Goal: Communication & Community: Answer question/provide support

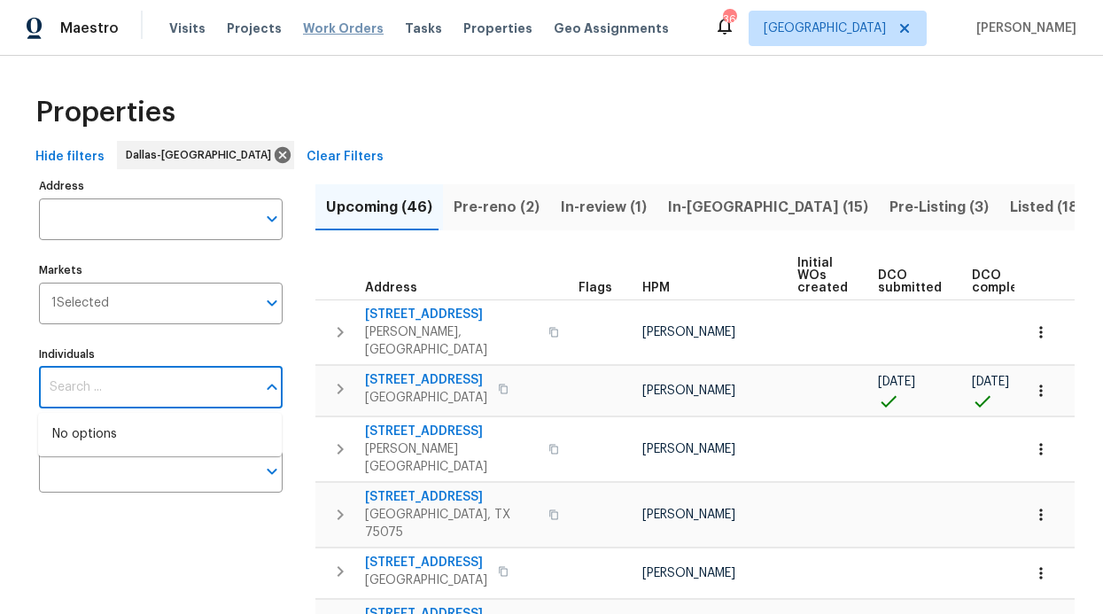
drag, startPoint x: 336, startPoint y: 45, endPoint x: 338, endPoint y: 36, distance: 9.2
click at [337, 45] on div "Visits Projects Work Orders Tasks Properties Geo Assignments" at bounding box center [429, 28] width 521 height 35
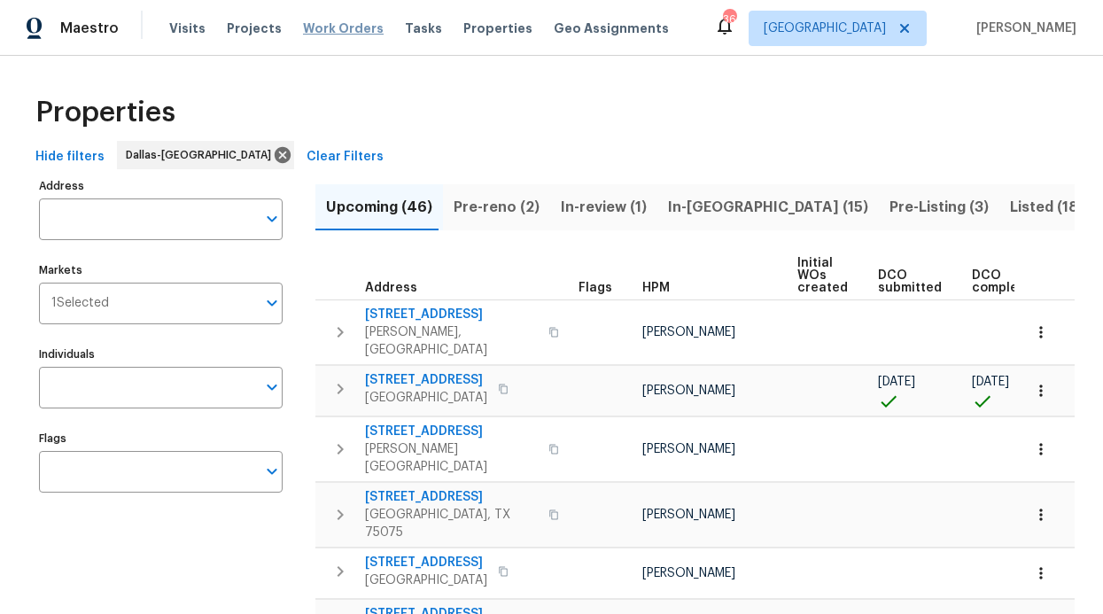
click at [340, 25] on span "Work Orders" at bounding box center [343, 28] width 81 height 18
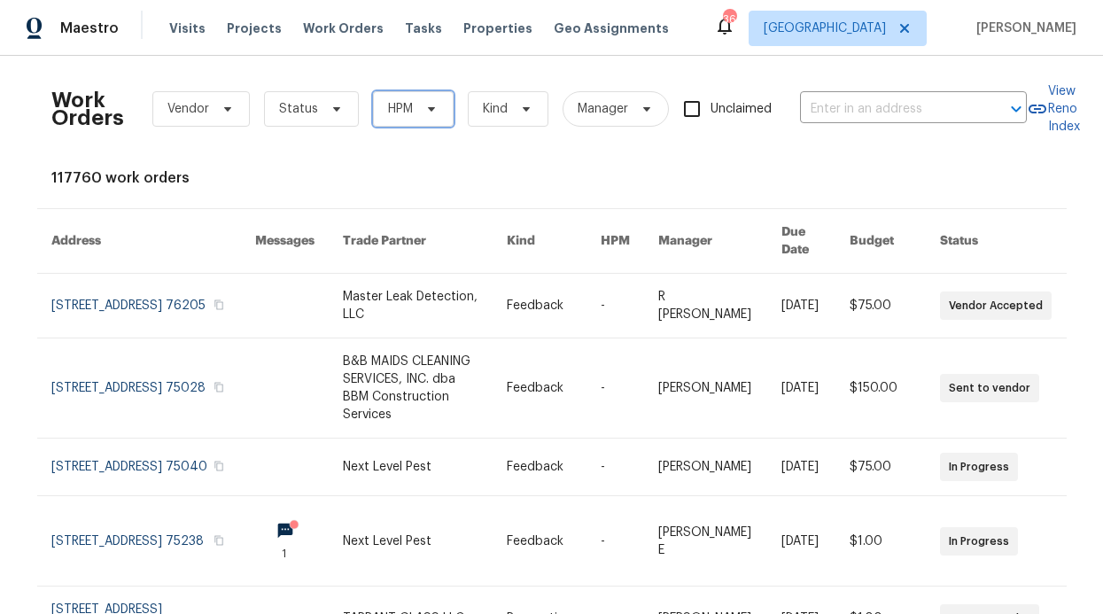
click at [378, 118] on span "HPM" at bounding box center [413, 108] width 81 height 35
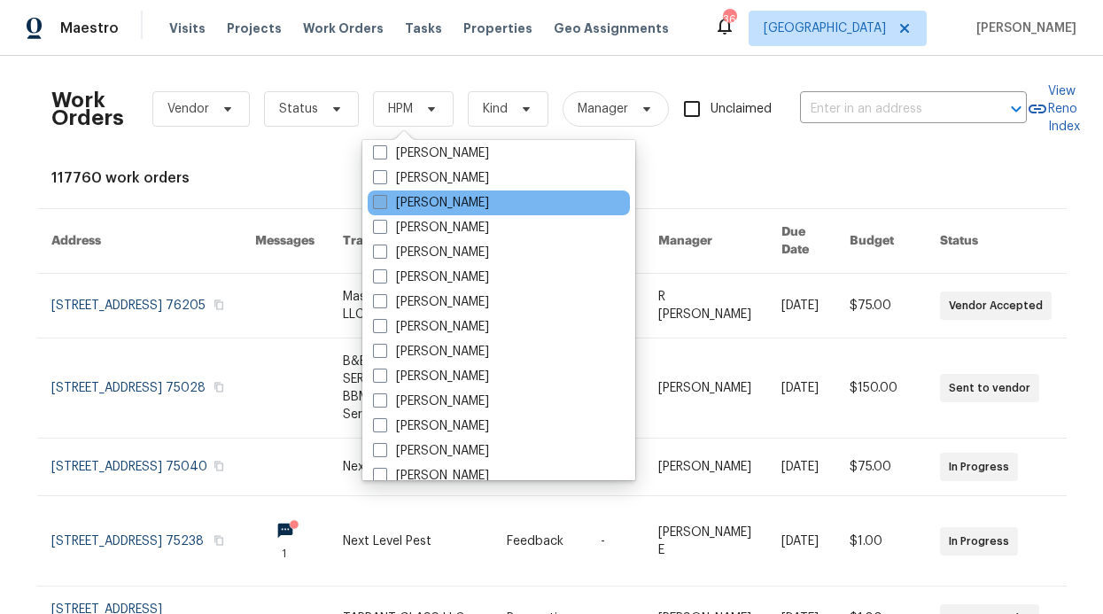
scroll to position [988, 0]
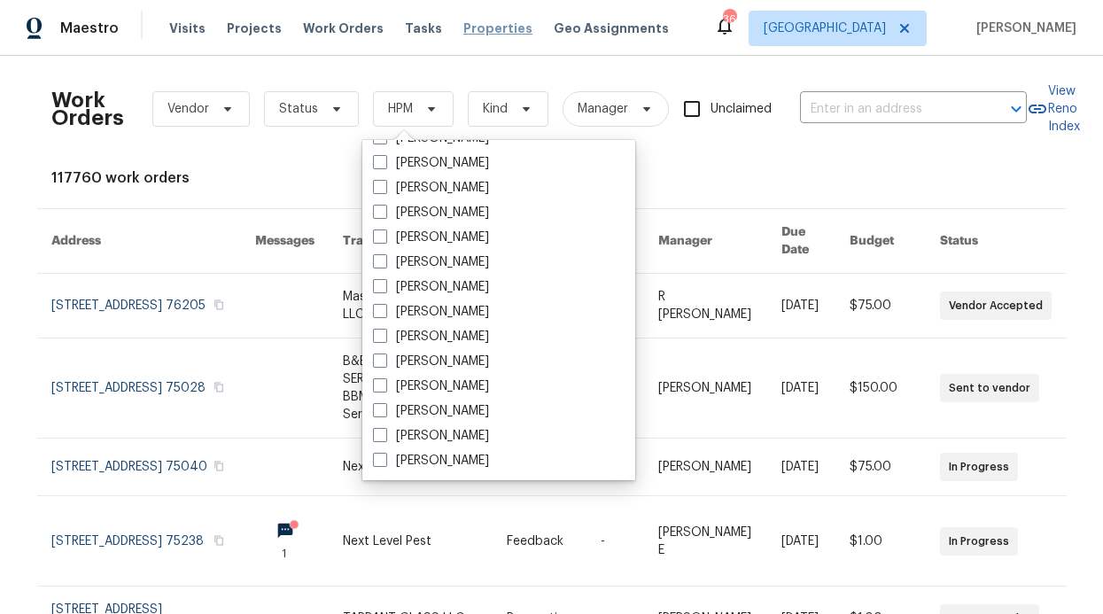
click at [490, 28] on span "Properties" at bounding box center [497, 28] width 69 height 18
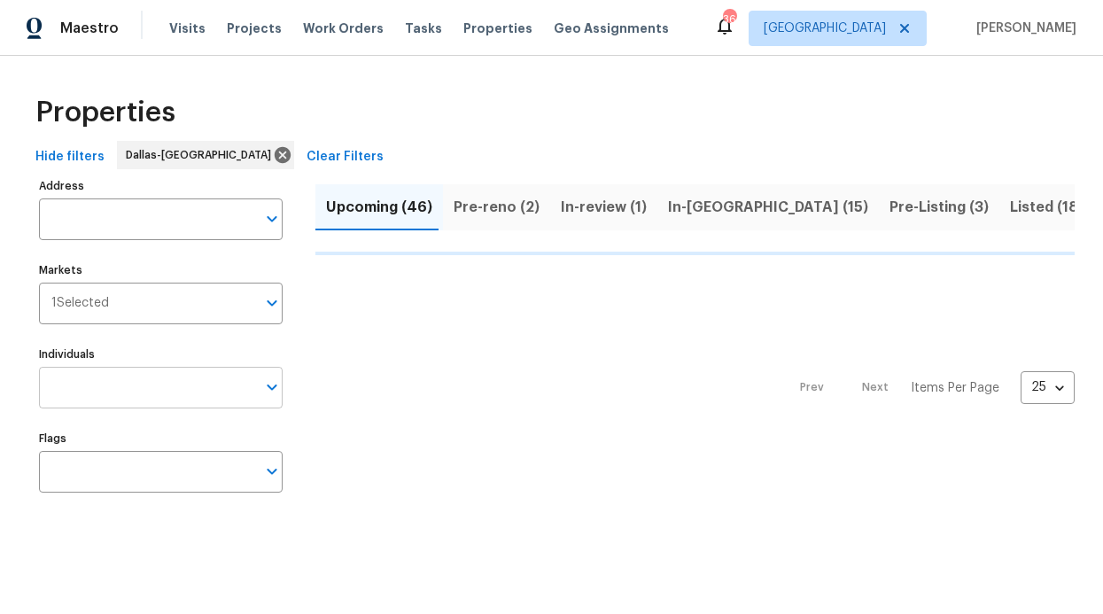
click at [155, 376] on input "Individuals" at bounding box center [147, 388] width 217 height 42
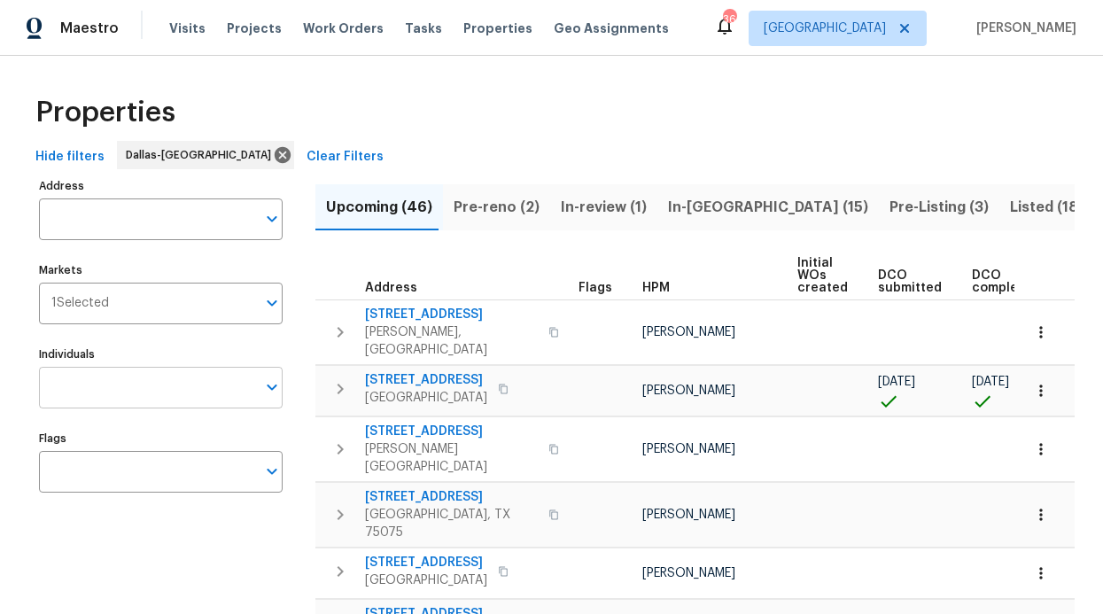
click at [145, 377] on input "Individuals" at bounding box center [147, 388] width 217 height 42
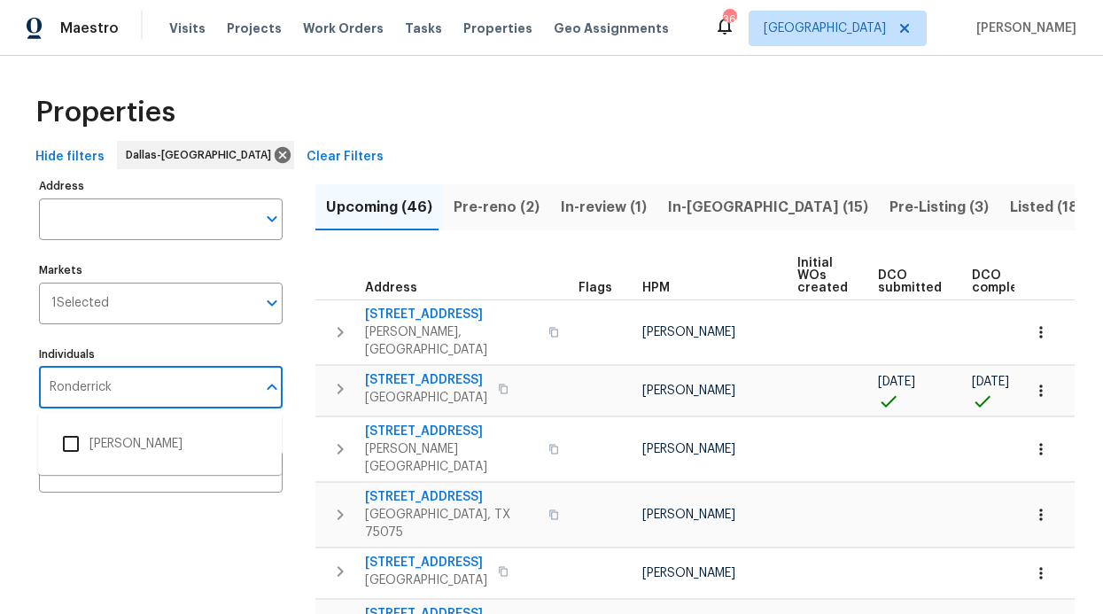
type input "Ronderrick"
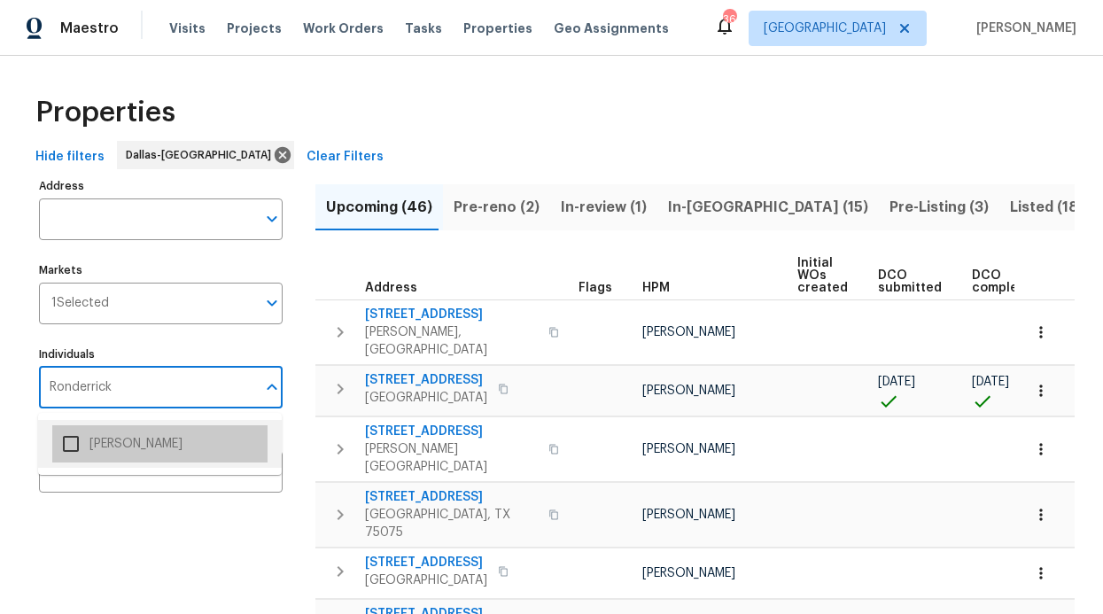
click at [119, 434] on li "[PERSON_NAME]" at bounding box center [159, 443] width 215 height 37
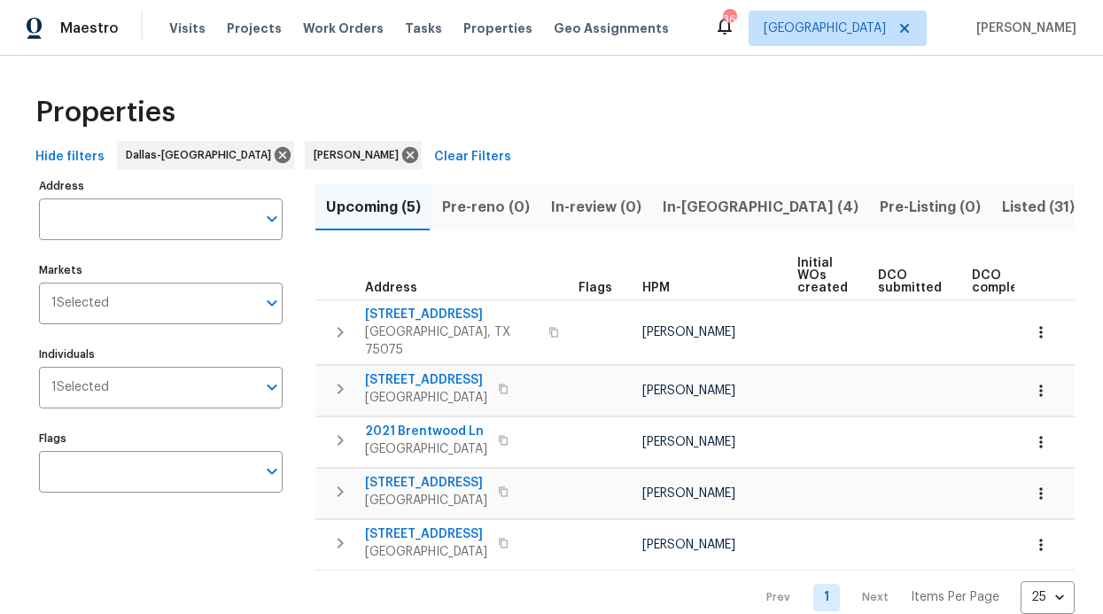
click at [716, 218] on span "In-reno (4)" at bounding box center [760, 207] width 196 height 25
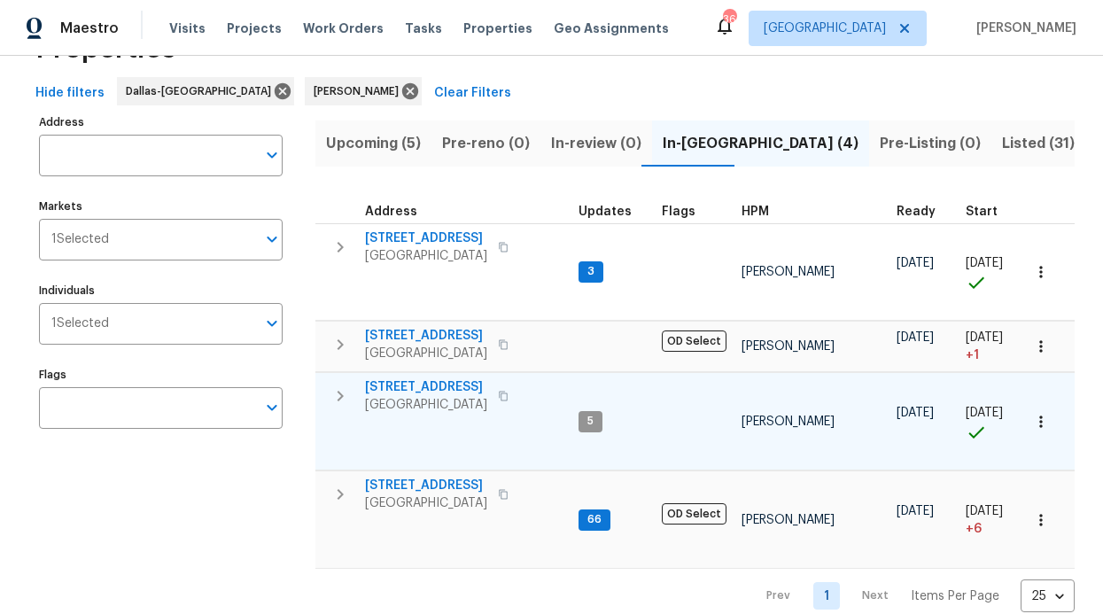
scroll to position [67, 0]
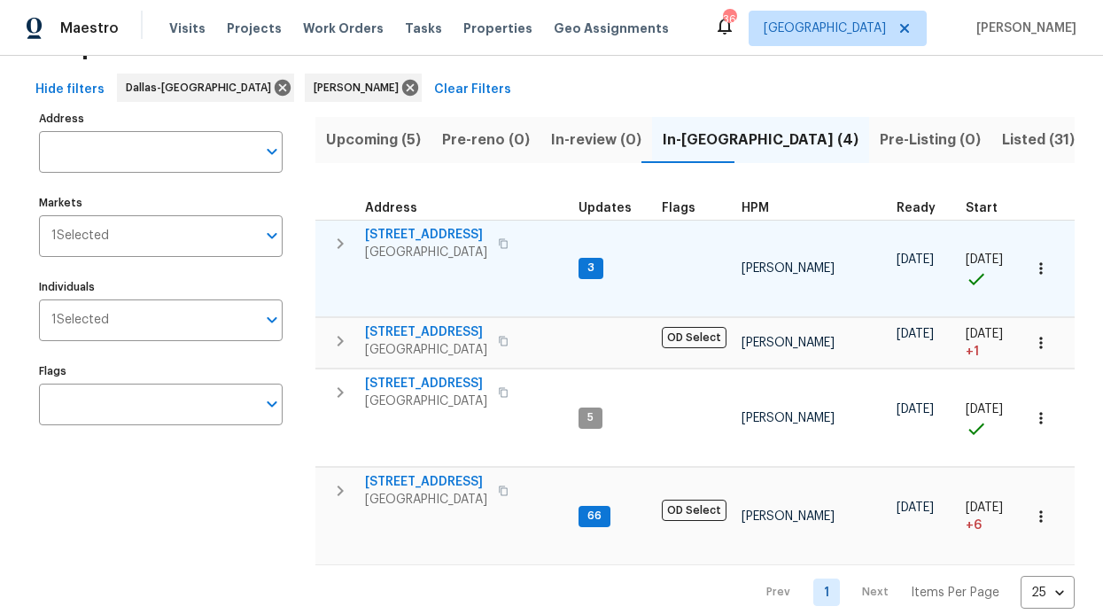
click at [550, 254] on div "4224 Tallulah Dr Plano, TX 75074" at bounding box center [464, 243] width 199 height 35
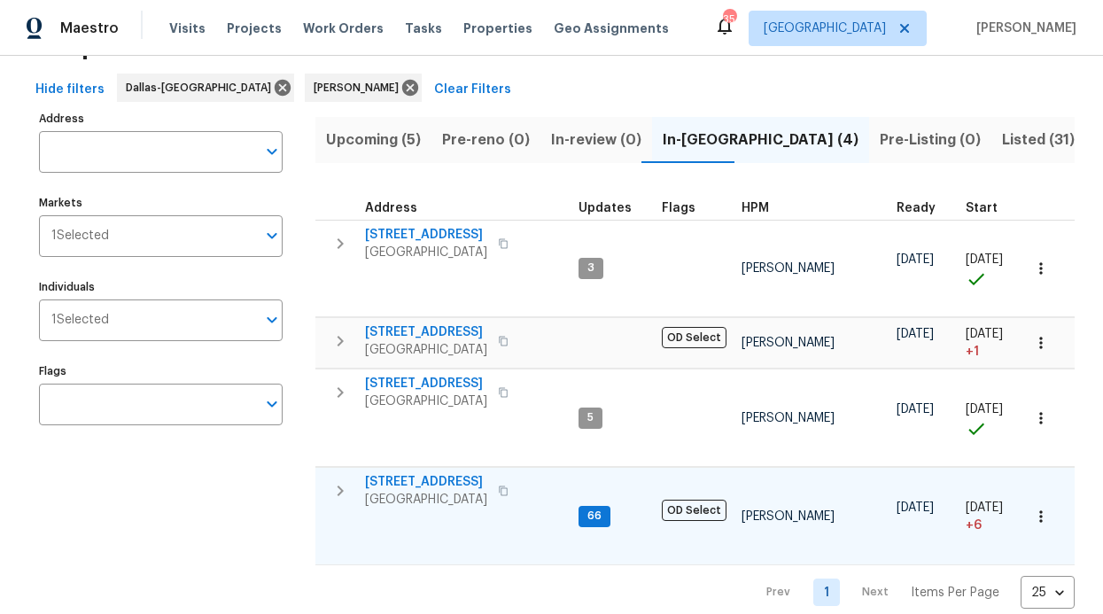
click at [446, 473] on span "[STREET_ADDRESS]" at bounding box center [426, 482] width 122 height 18
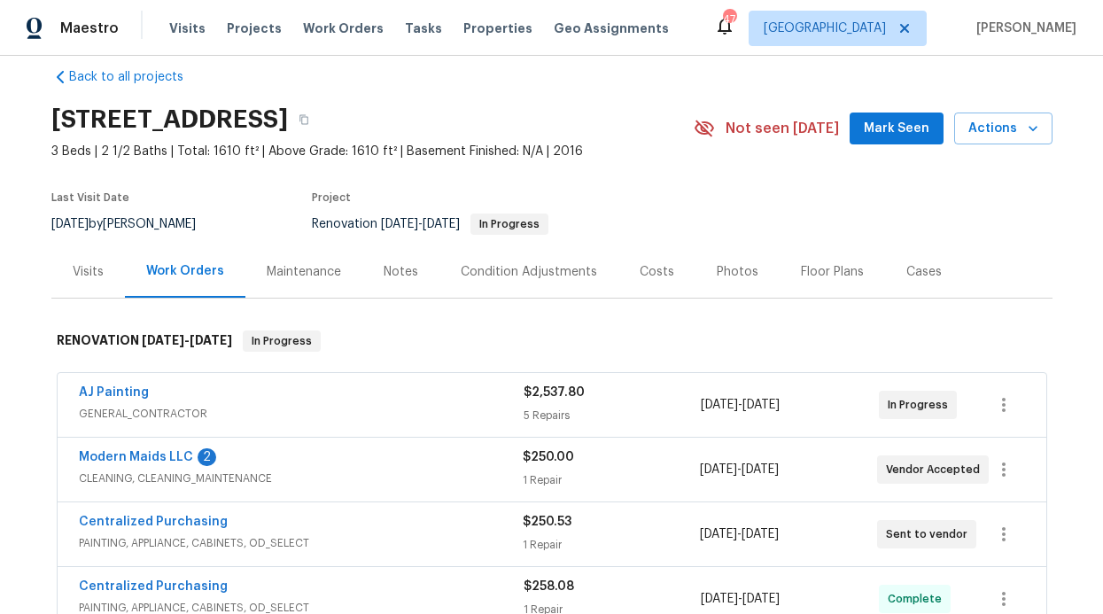
scroll to position [35, 0]
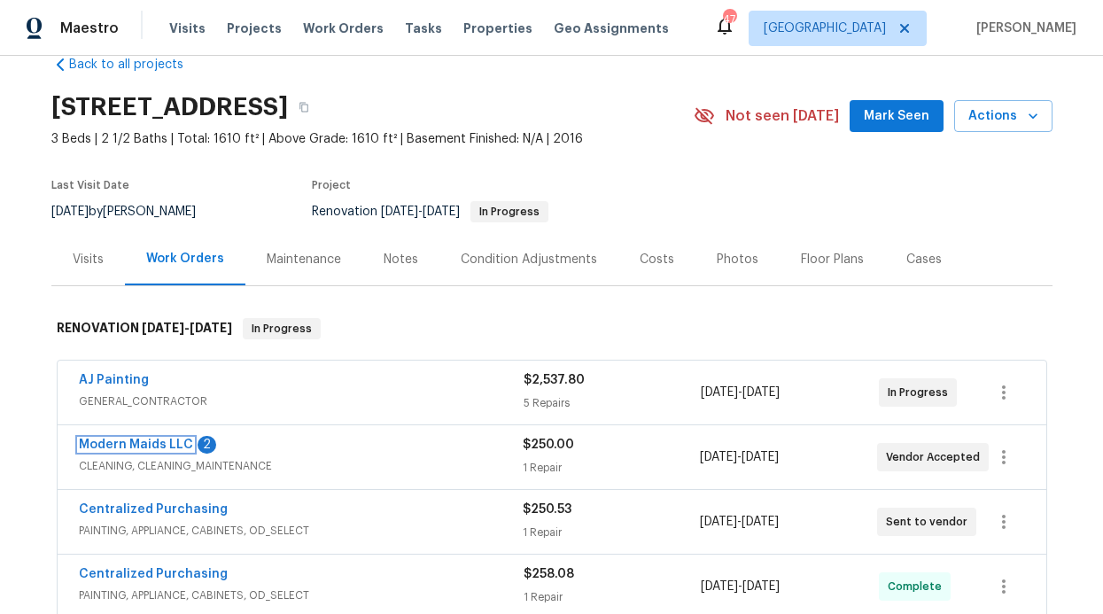
click at [167, 444] on link "Modern Maids LLC" at bounding box center [136, 444] width 114 height 12
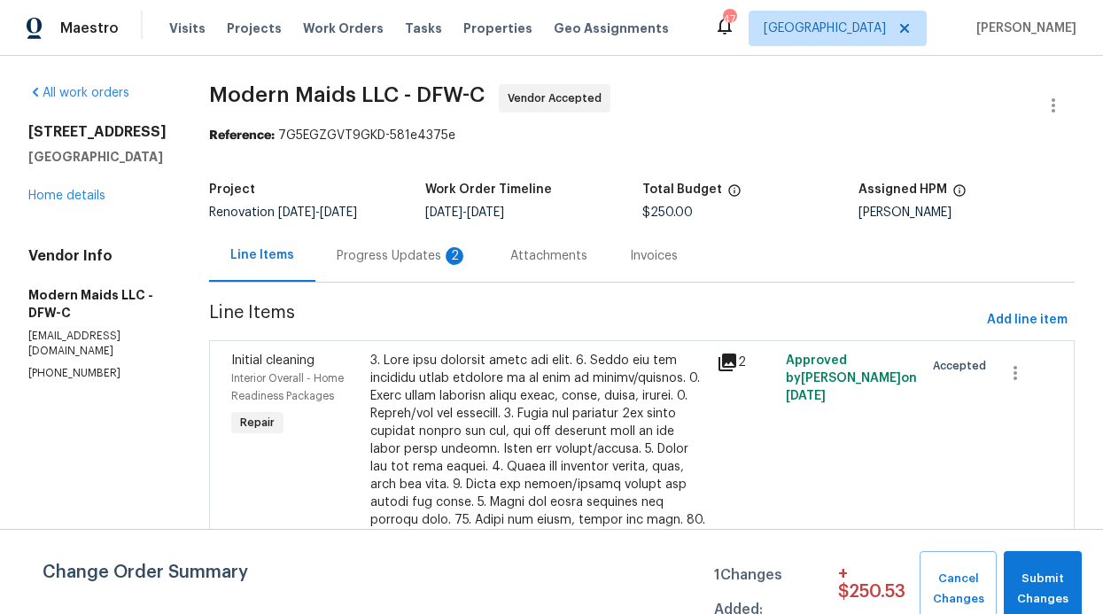
click at [468, 264] on div "Progress Updates 2" at bounding box center [402, 256] width 131 height 18
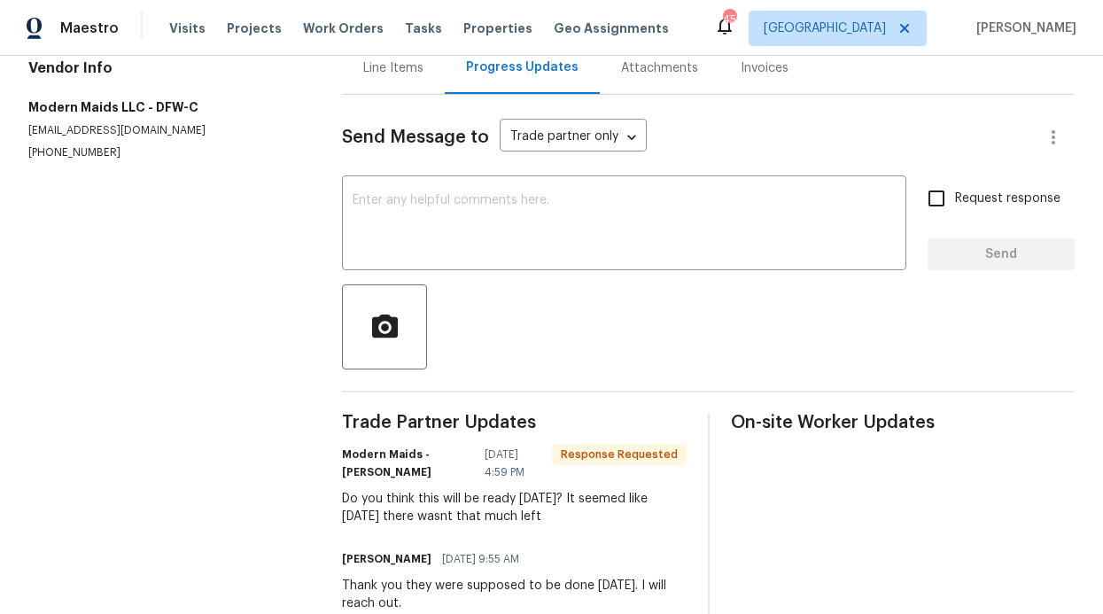
scroll to position [190, 0]
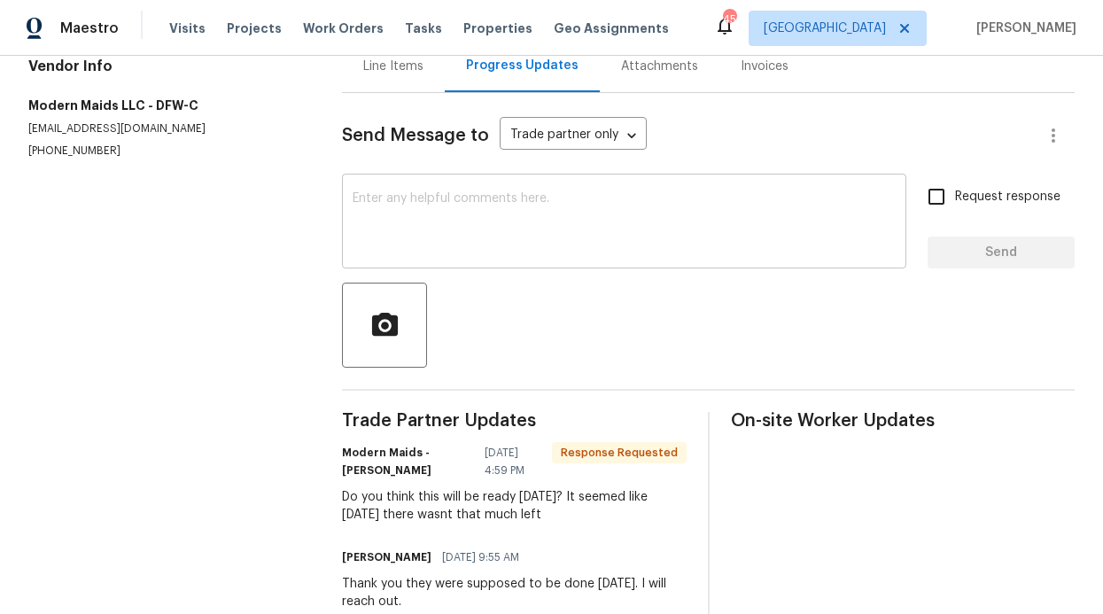
click at [495, 254] on textarea at bounding box center [623, 223] width 543 height 62
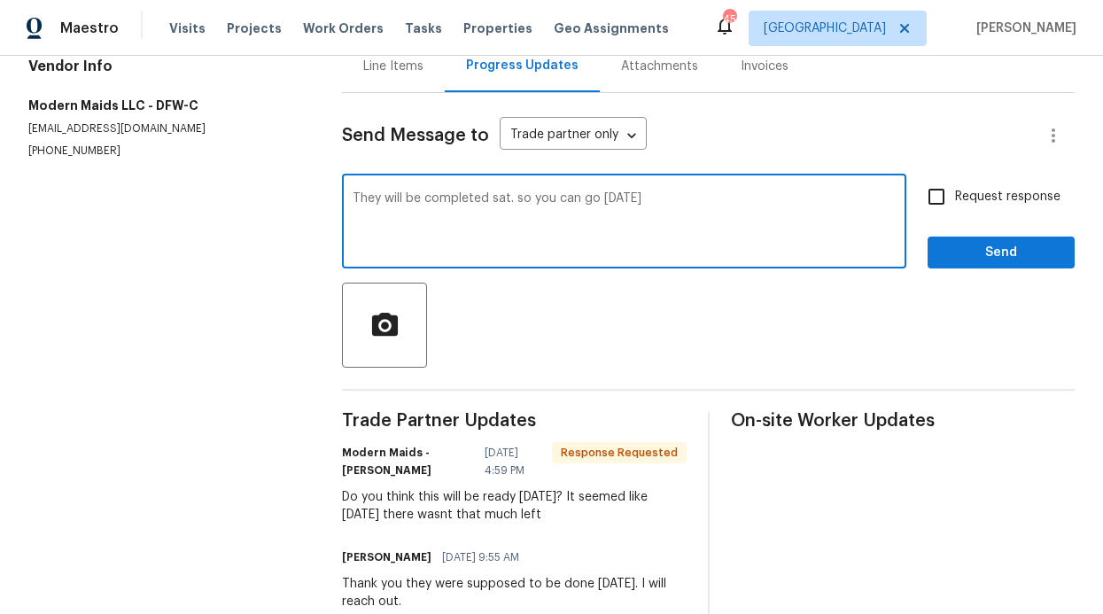
type textarea "They will be completed sat. so you can go sunday"
click at [968, 251] on button "Send" at bounding box center [1000, 252] width 147 height 33
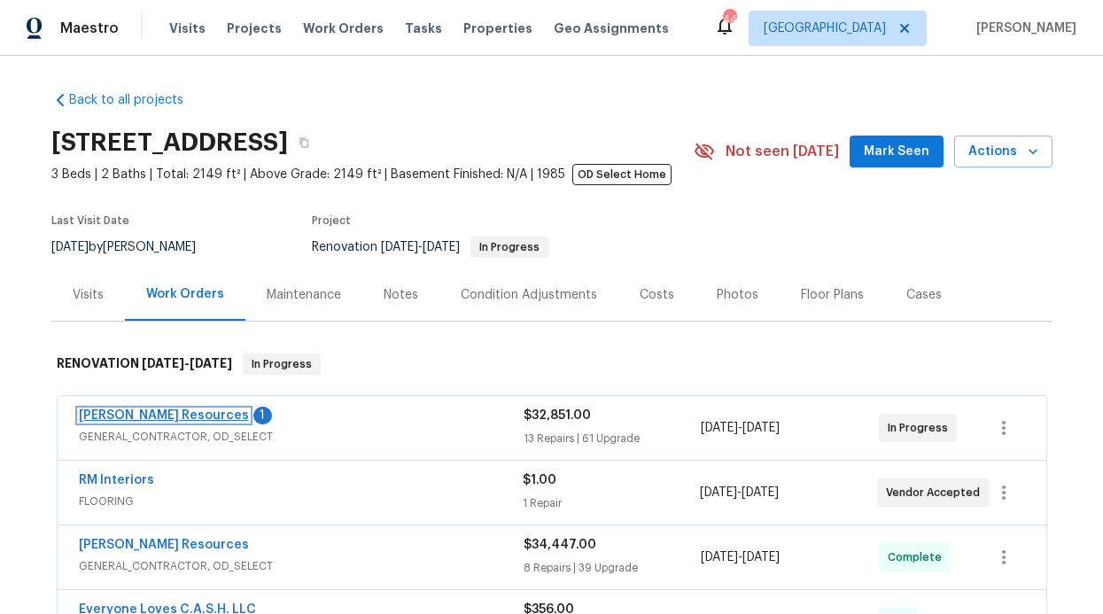
click at [174, 415] on link "[PERSON_NAME] Resources" at bounding box center [164, 415] width 170 height 12
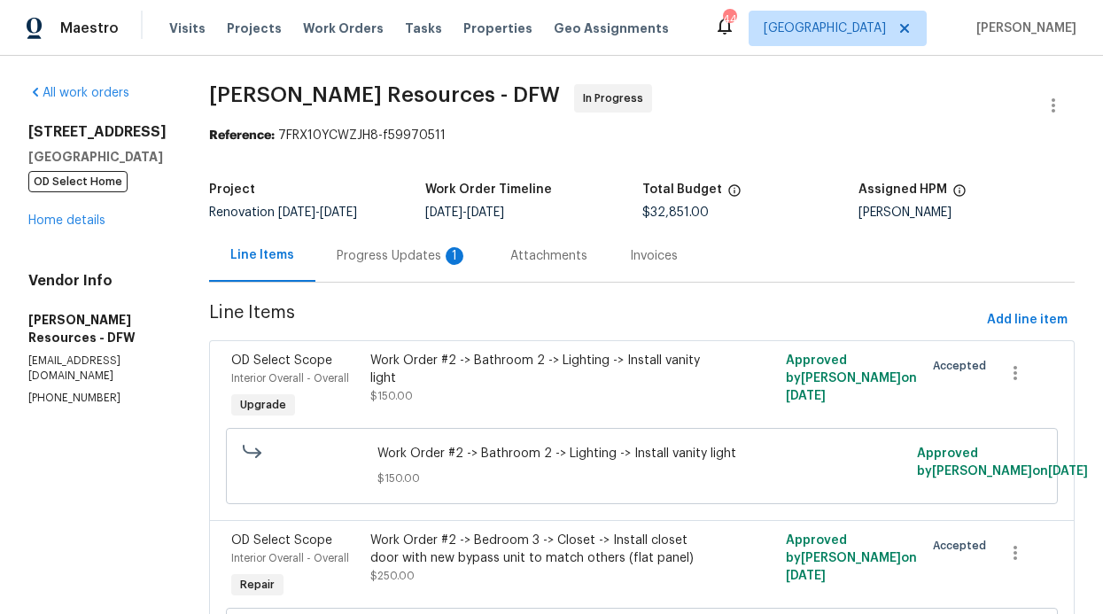
scroll to position [74, 0]
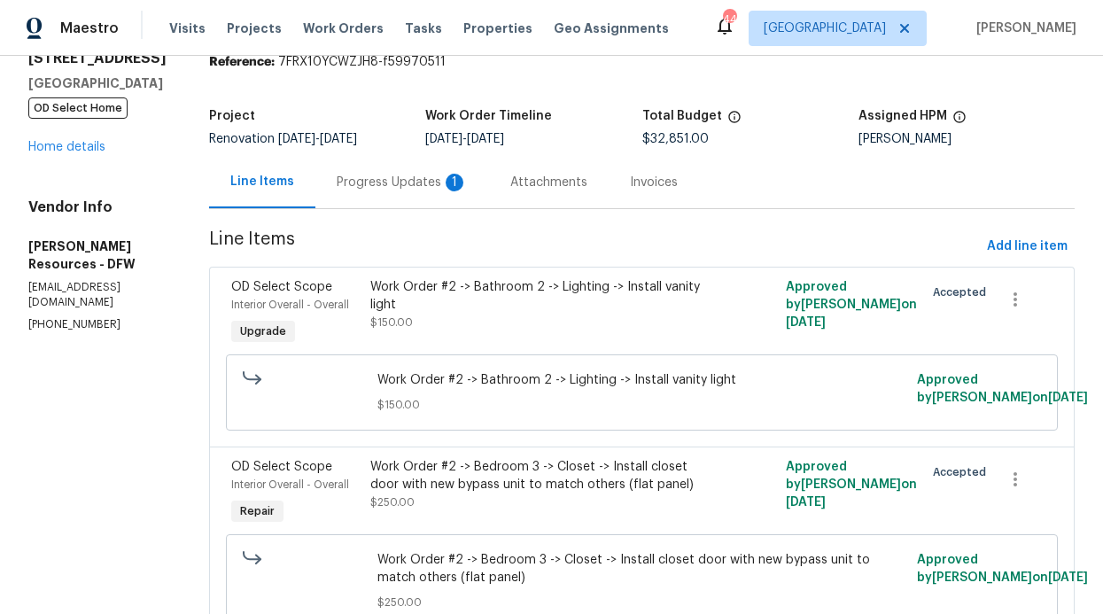
click at [406, 171] on div "Progress Updates 1" at bounding box center [402, 182] width 174 height 52
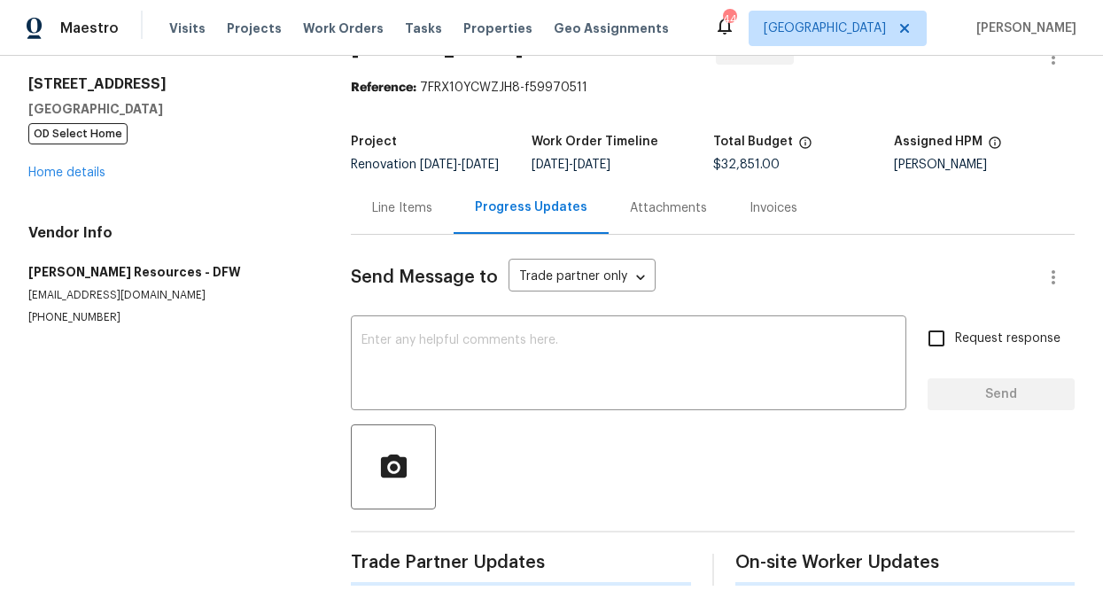
drag, startPoint x: 406, startPoint y: 178, endPoint x: 418, endPoint y: 189, distance: 15.7
click at [407, 182] on div "Line Items" at bounding box center [402, 208] width 103 height 52
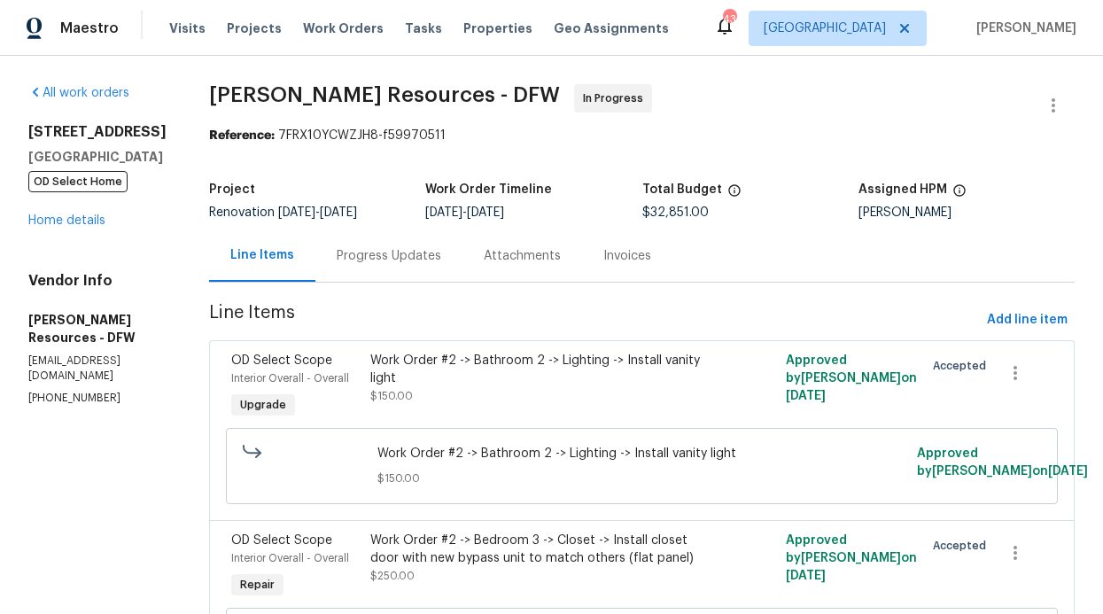
click at [430, 254] on div "Progress Updates" at bounding box center [389, 256] width 105 height 18
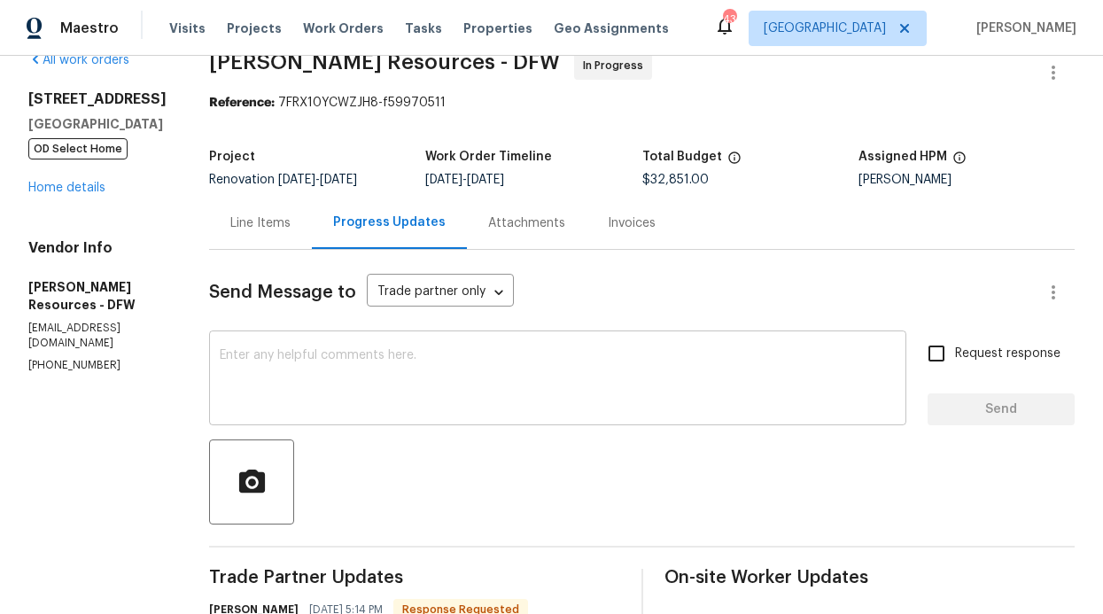
scroll to position [35, 0]
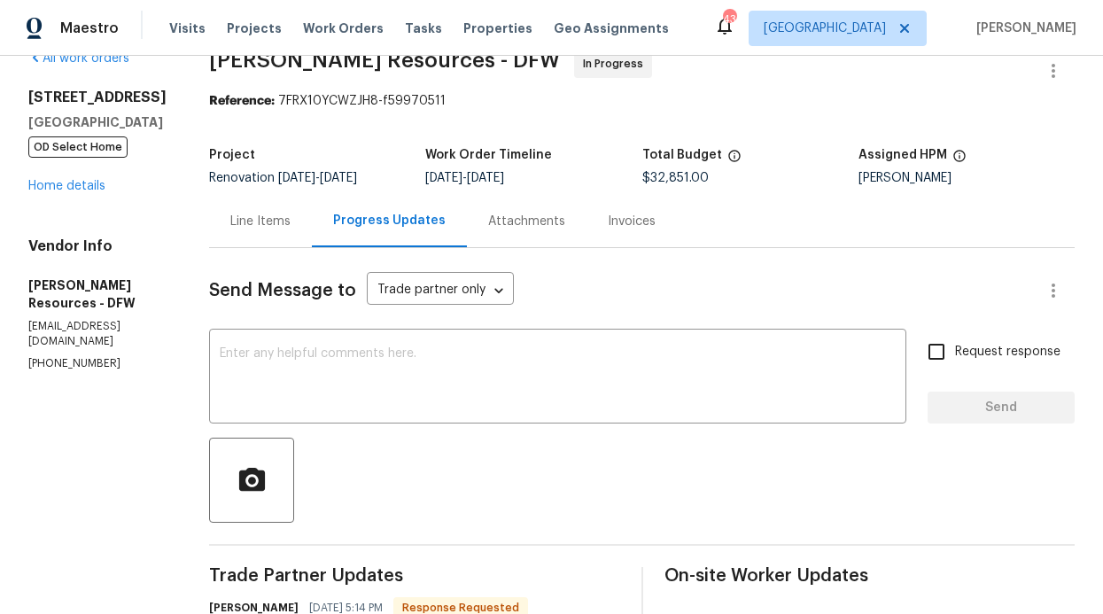
click at [935, 351] on input "Request response" at bounding box center [936, 351] width 37 height 37
checkbox input "true"
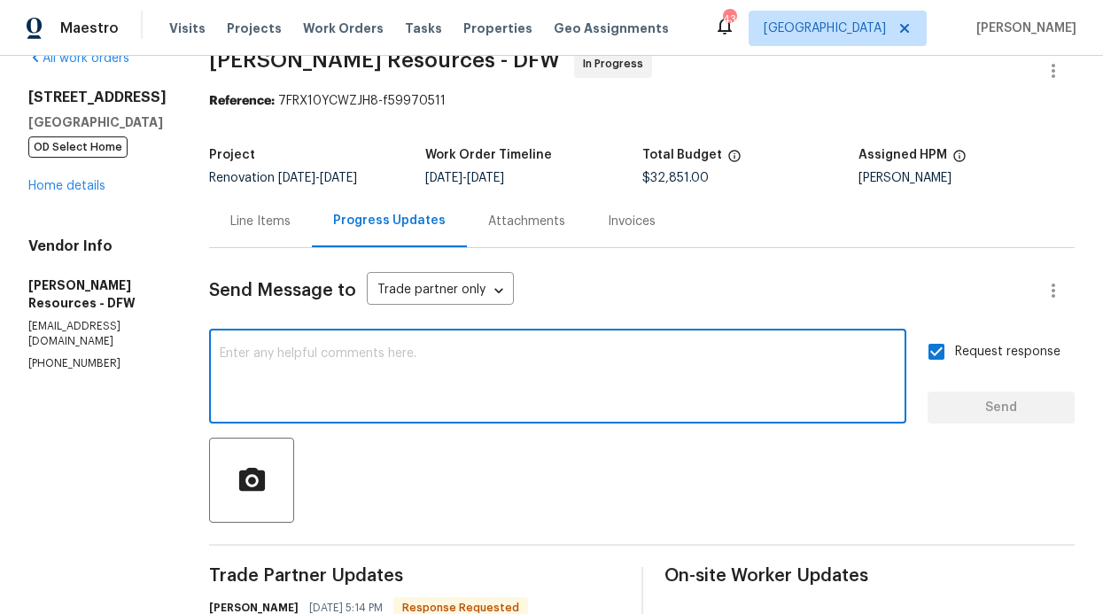
click at [732, 399] on textarea at bounding box center [558, 378] width 676 height 62
type textarea "Hello we do have a team cutting the grass"
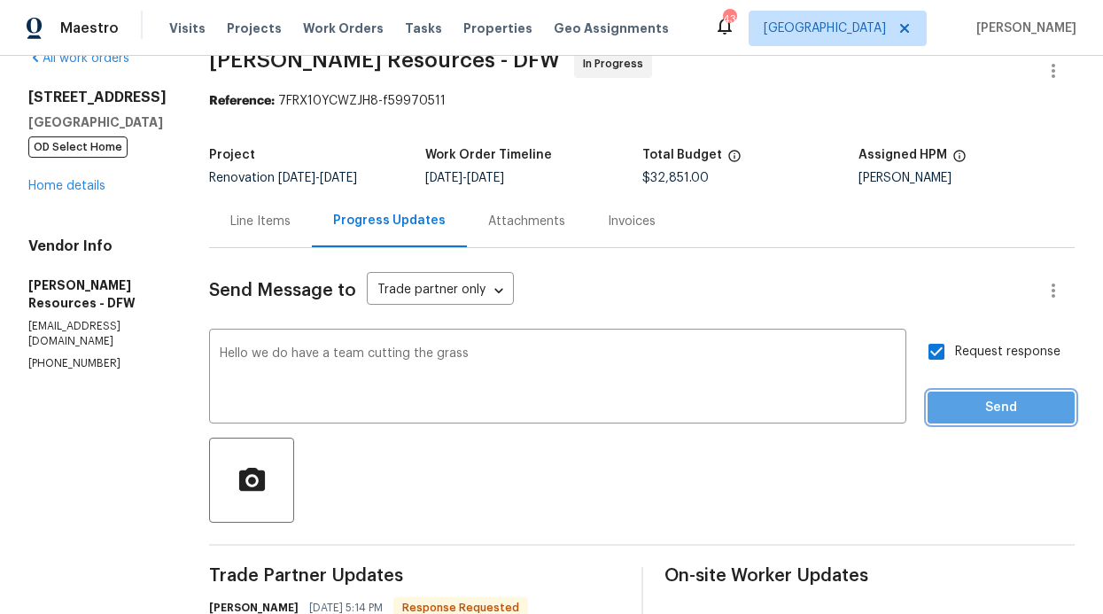
click at [1013, 408] on span "Send" at bounding box center [1000, 408] width 119 height 22
